Goal: Task Accomplishment & Management: Complete application form

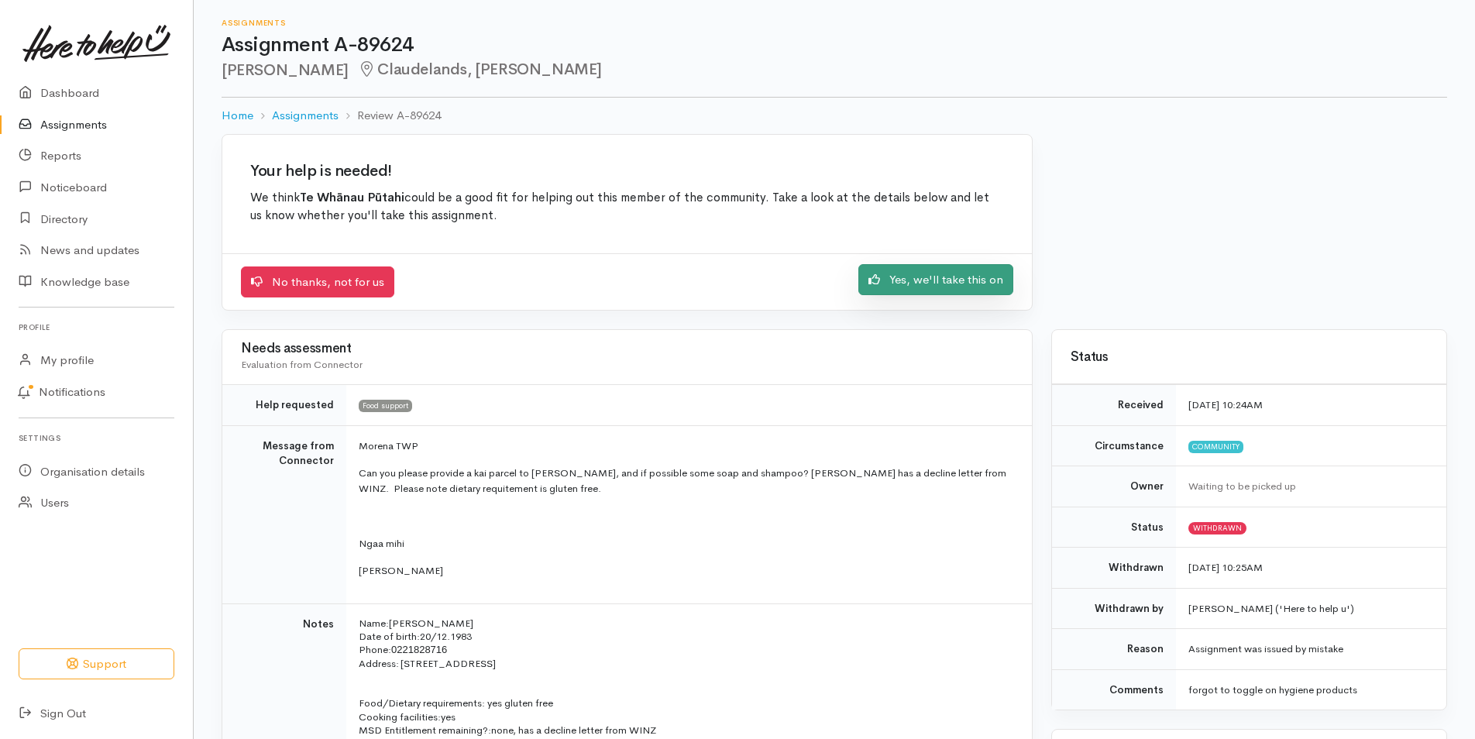
click at [924, 285] on link "Yes, we'll take this on" at bounding box center [936, 280] width 155 height 32
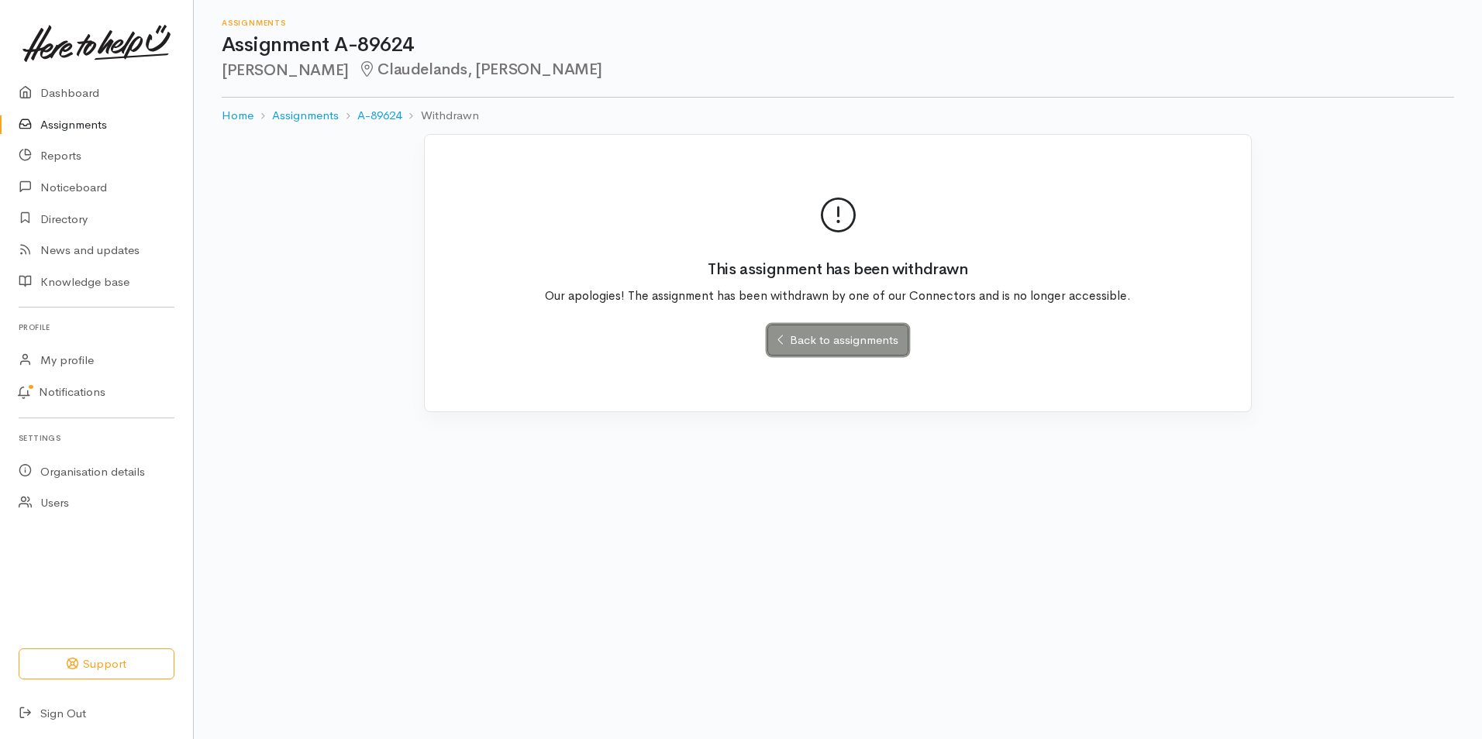
click at [828, 347] on link "Back to assignments" at bounding box center [837, 341] width 140 height 32
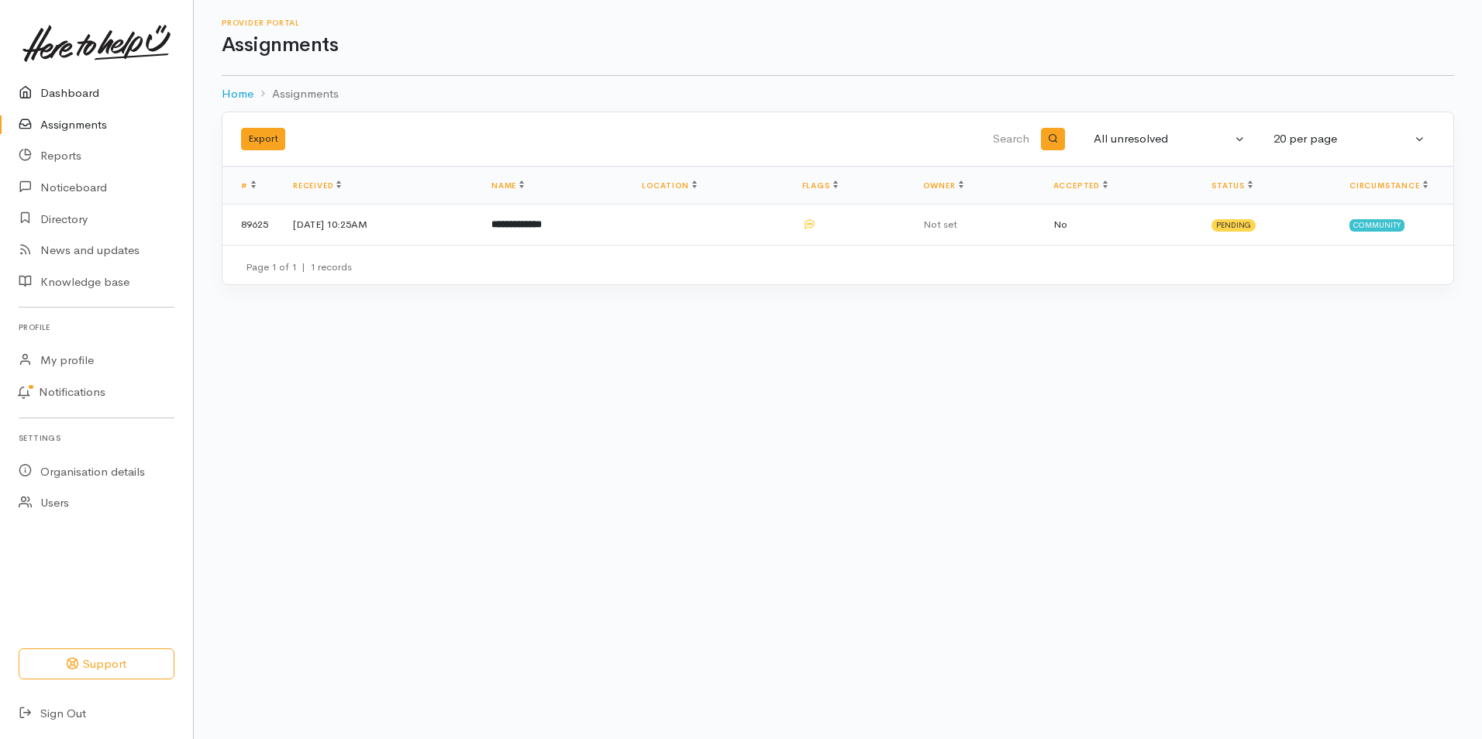
click at [61, 95] on link "Dashboard" at bounding box center [96, 93] width 193 height 32
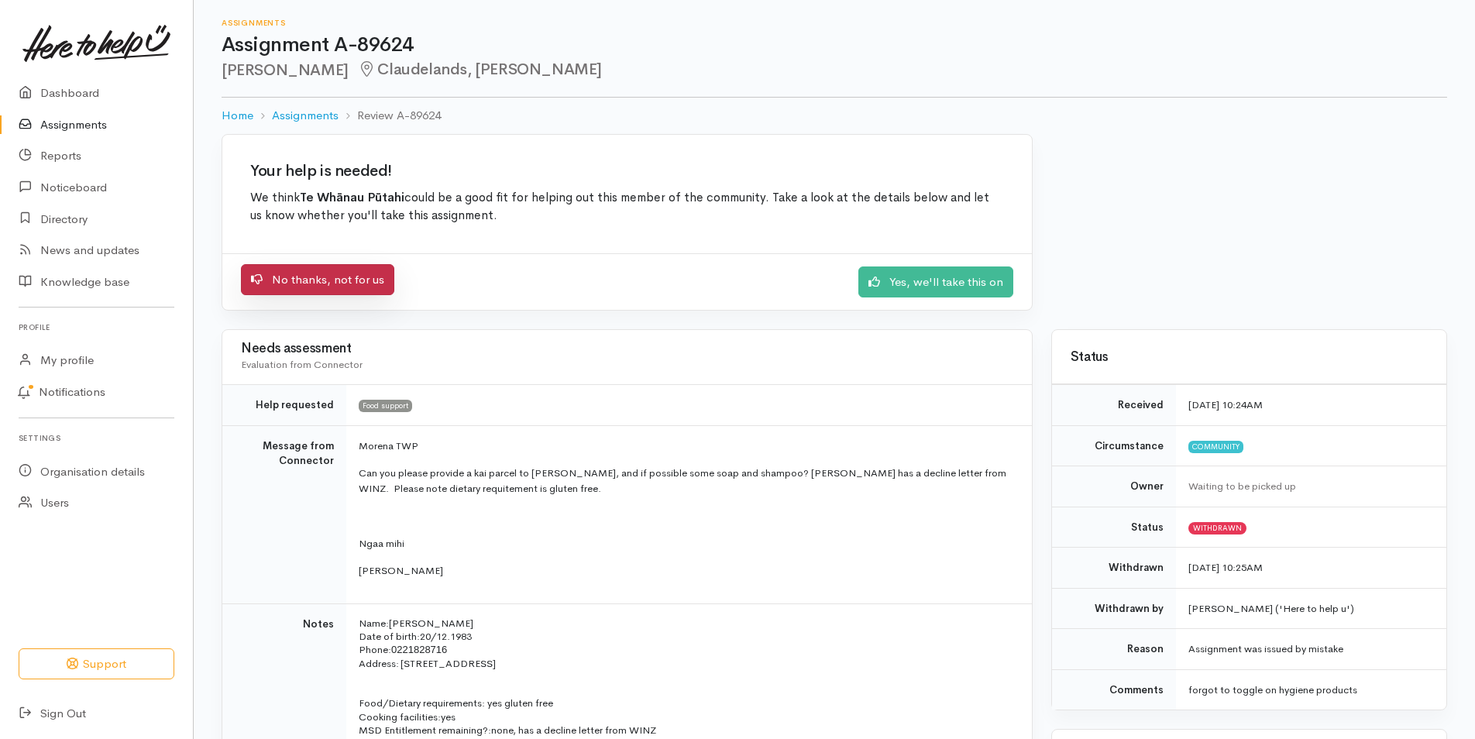
click at [354, 287] on link "No thanks, not for us" at bounding box center [317, 280] width 153 height 32
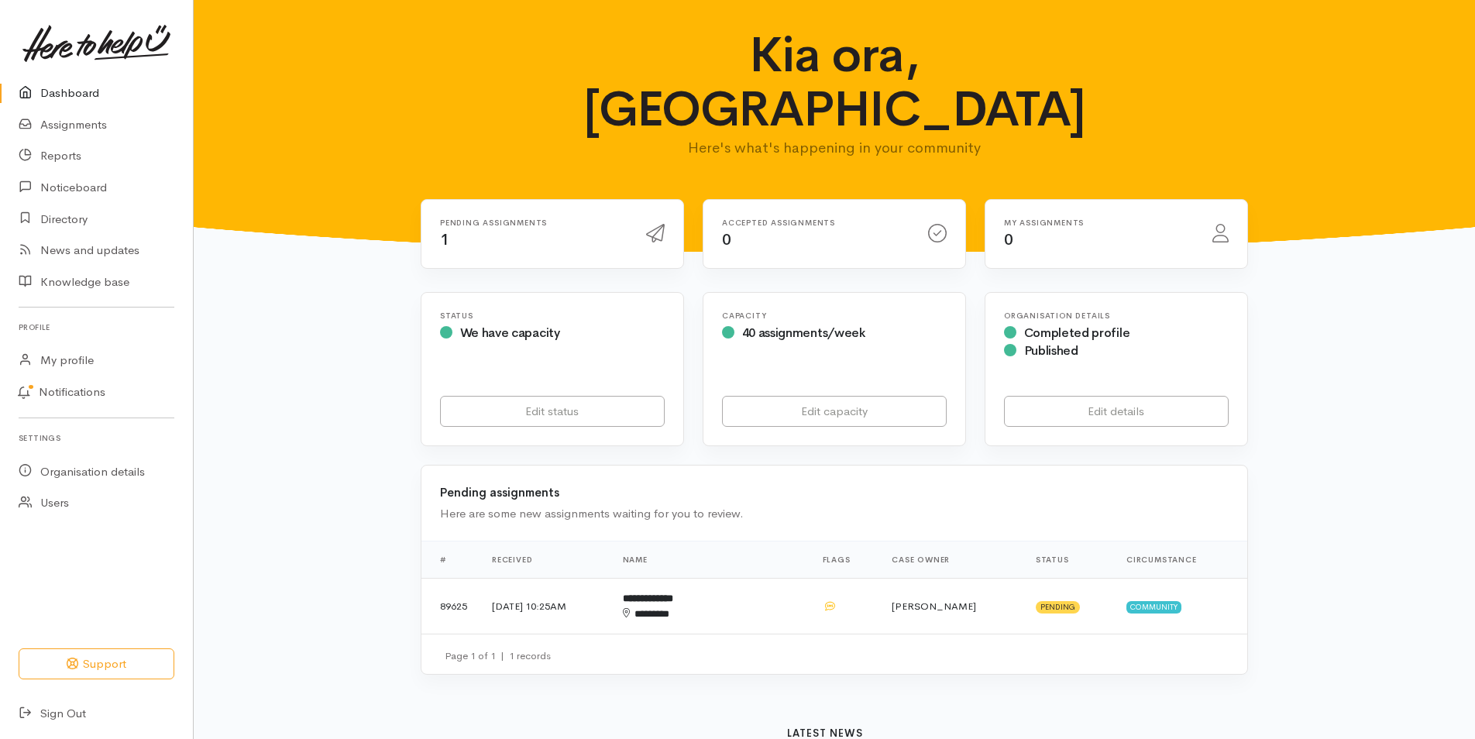
click at [61, 94] on link "Dashboard" at bounding box center [96, 93] width 193 height 32
click at [698, 607] on div "********" at bounding box center [686, 614] width 127 height 15
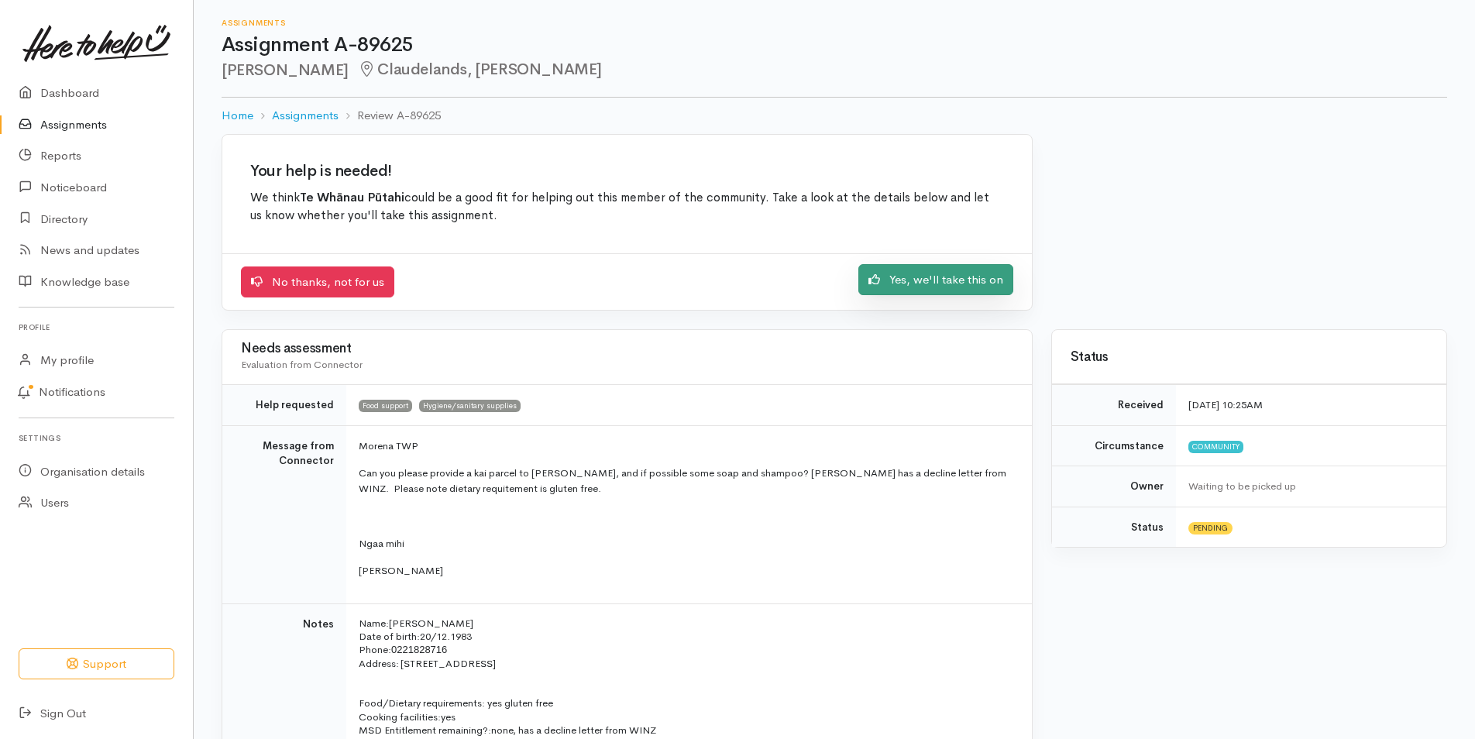
click at [952, 287] on link "Yes, we'll take this on" at bounding box center [936, 280] width 155 height 32
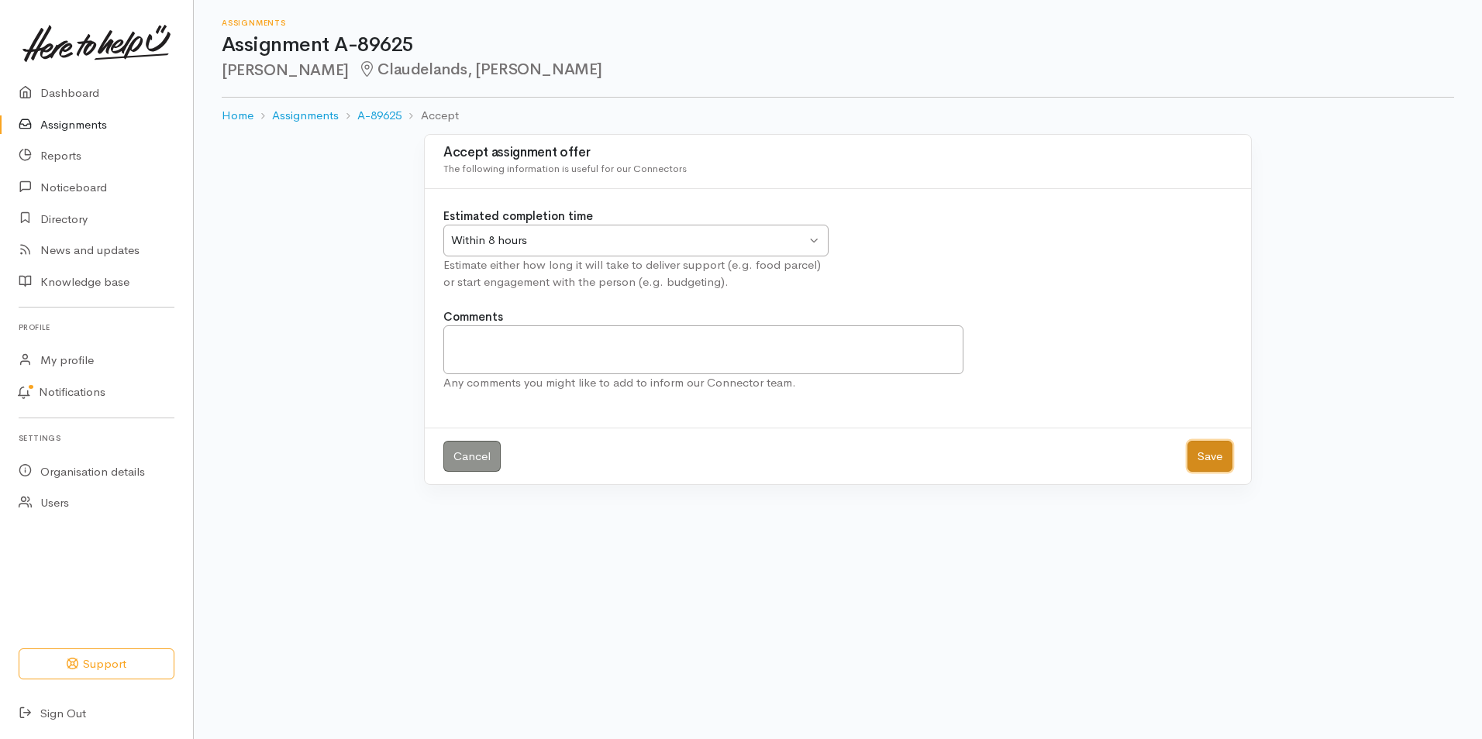
click at [1214, 455] on button "Save" at bounding box center [1209, 457] width 45 height 32
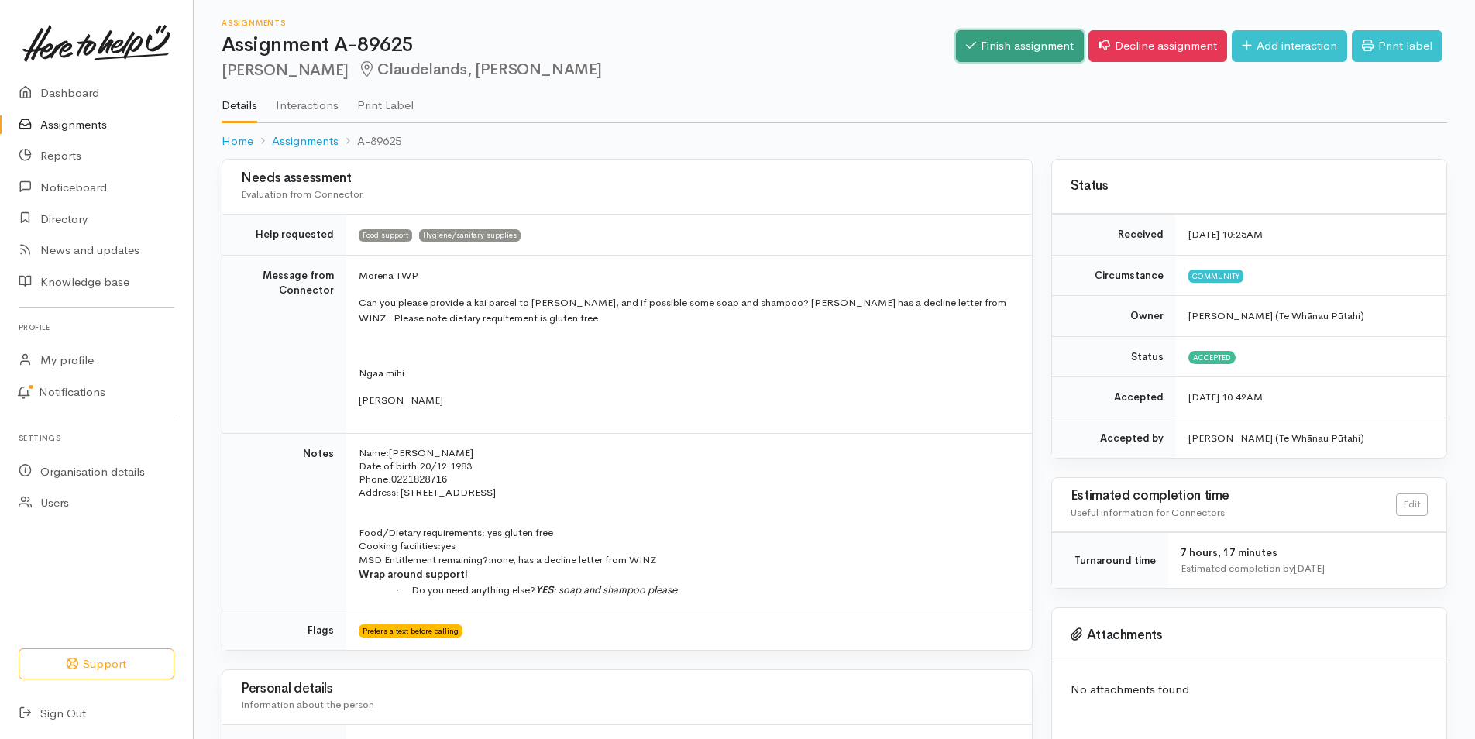
click at [987, 43] on link "Finish assignment" at bounding box center [1020, 46] width 128 height 32
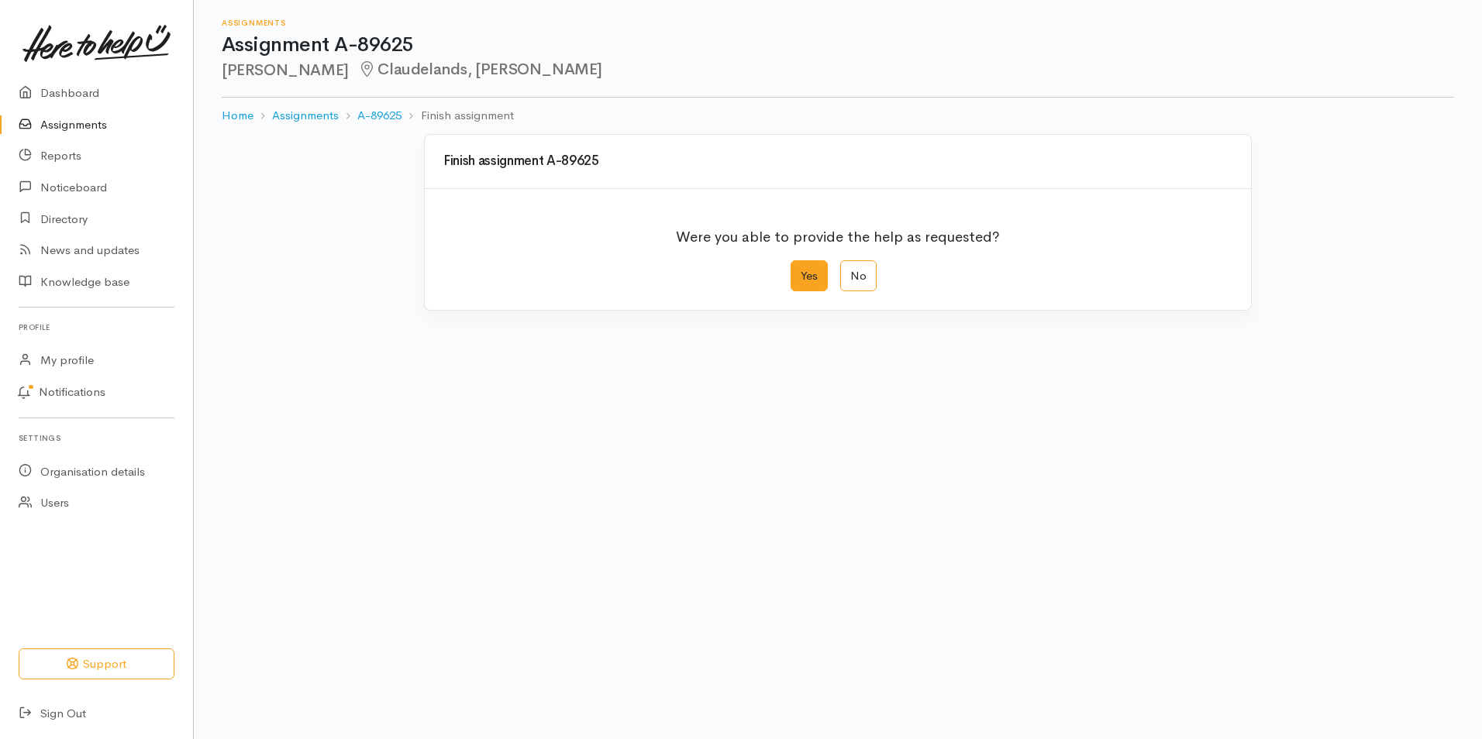
click at [810, 273] on label "Yes" at bounding box center [808, 276] width 37 height 32
click at [800, 270] on input "Yes" at bounding box center [795, 265] width 10 height 10
radio input "true"
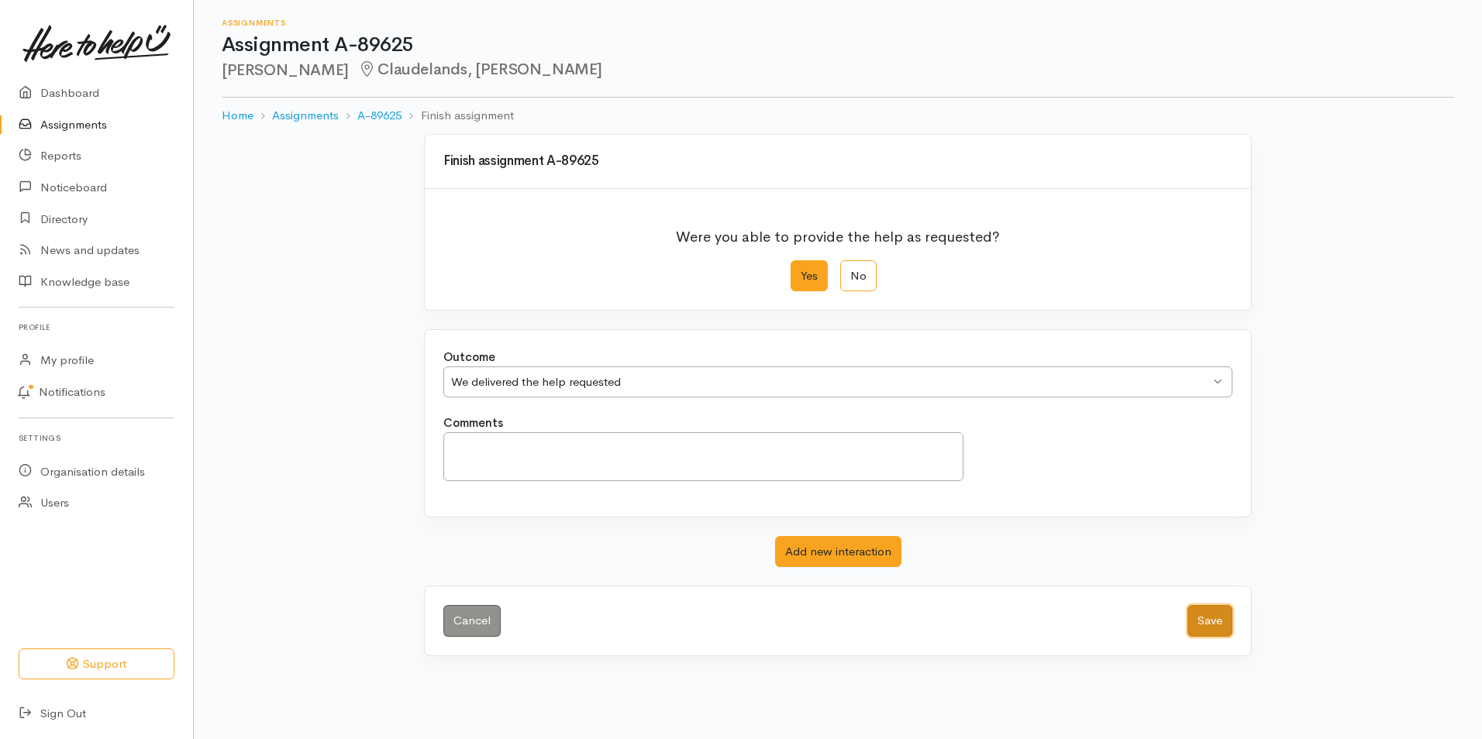
click at [1212, 627] on button "Save" at bounding box center [1209, 621] width 45 height 32
